Goal: Register for event/course

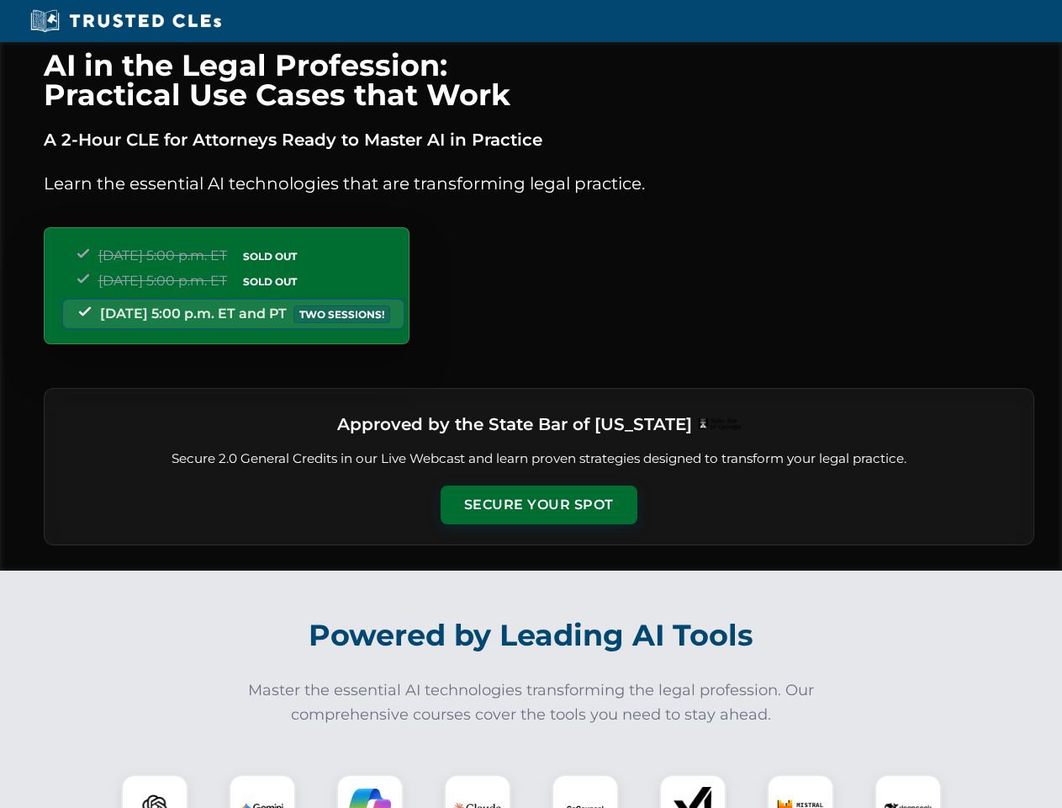
click at [538, 505] on button "Secure Your Spot" at bounding box center [539, 504] width 197 height 39
click at [155, 791] on img at bounding box center [154, 807] width 49 height 49
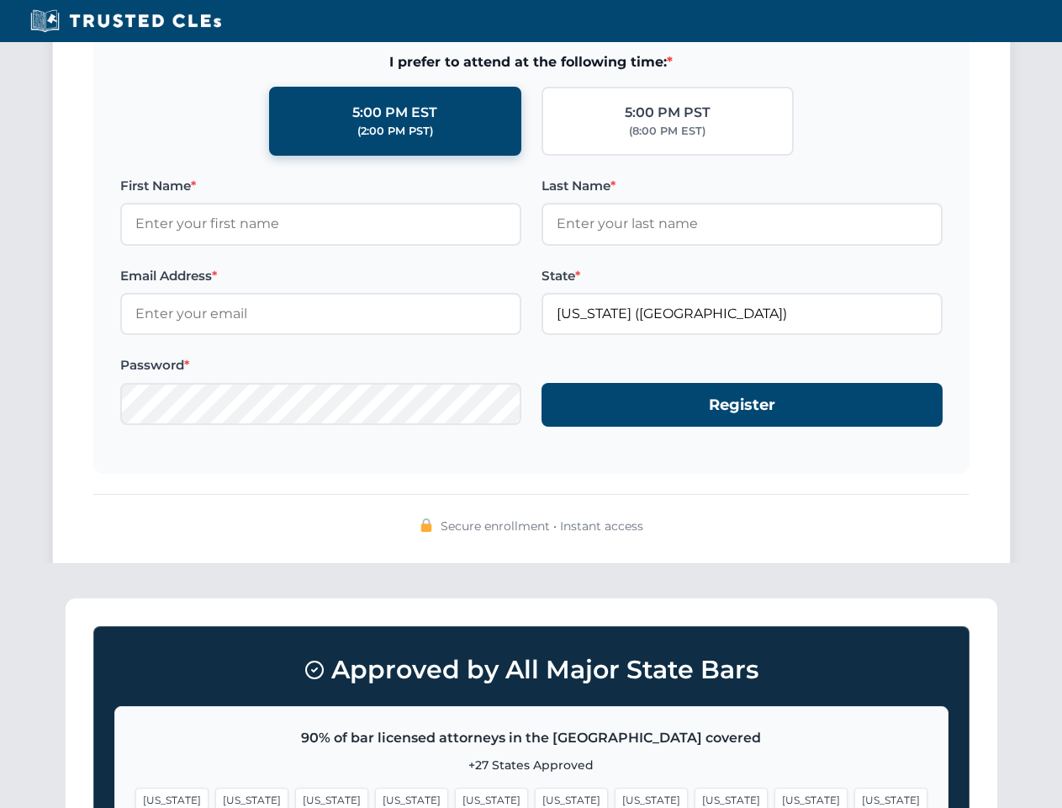
click at [535, 791] on span "[US_STATE]" at bounding box center [571, 799] width 73 height 24
click at [615, 791] on span "[US_STATE]" at bounding box center [651, 799] width 73 height 24
click at [775, 791] on span "[US_STATE]" at bounding box center [811, 799] width 73 height 24
